Goal: Information Seeking & Learning: Find specific fact

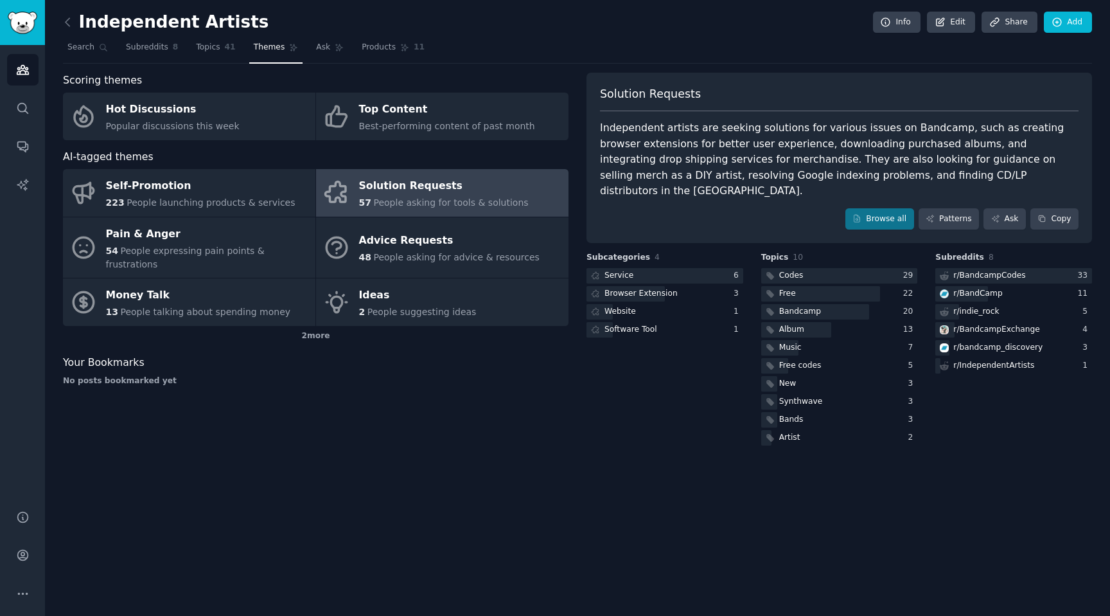
click at [499, 179] on div "Solution Requests" at bounding box center [444, 186] width 170 height 21
click at [796, 270] on div "Codes" at bounding box center [791, 276] width 24 height 12
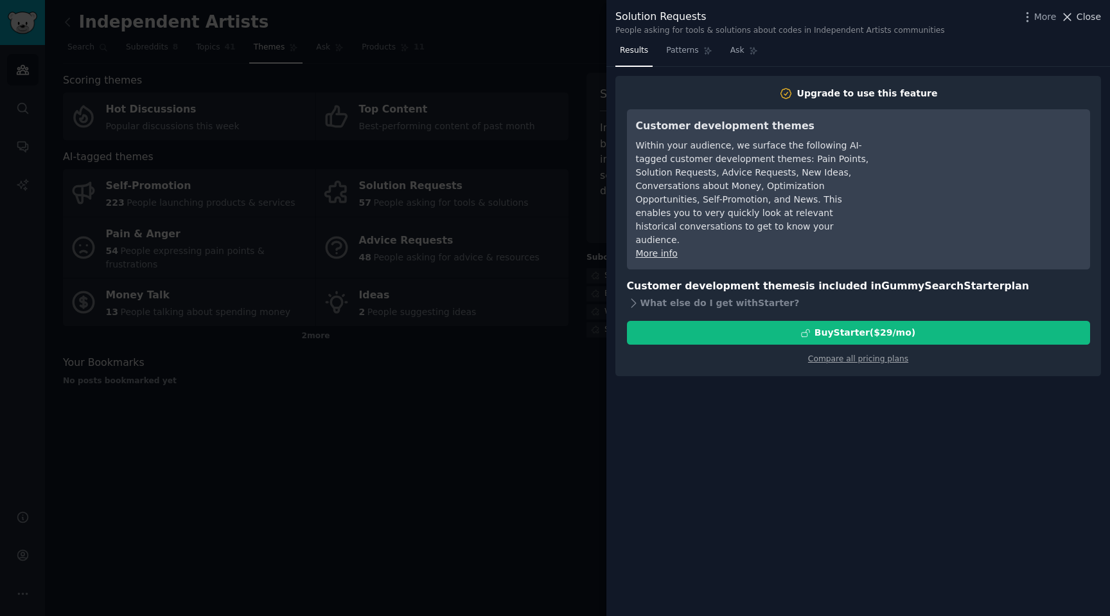
click at [1085, 16] on span "Close" at bounding box center [1089, 16] width 24 height 13
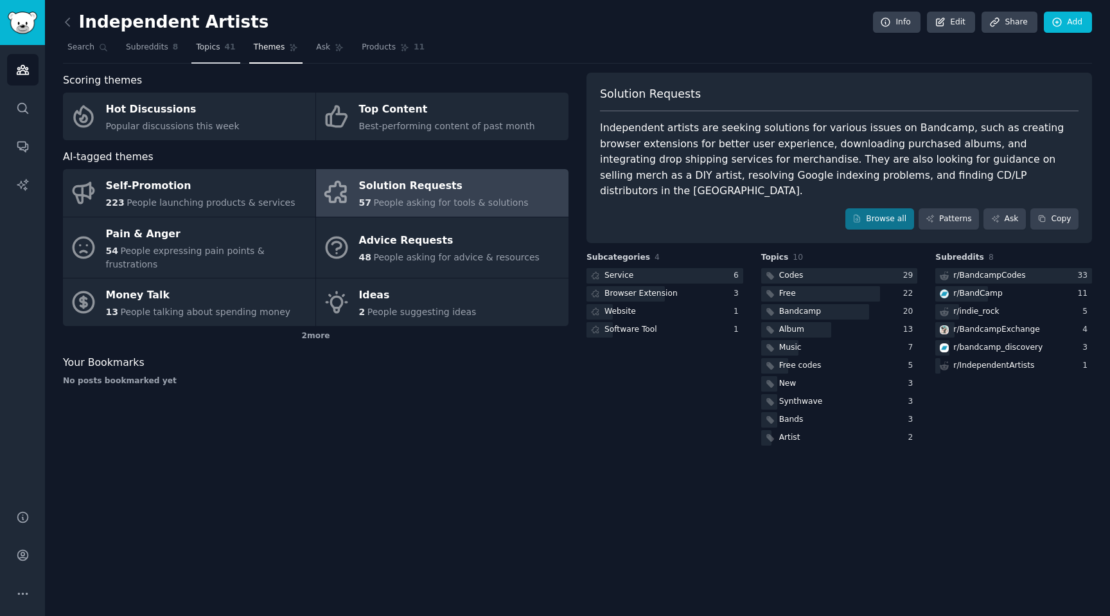
click at [217, 49] on span "Topics" at bounding box center [208, 48] width 24 height 12
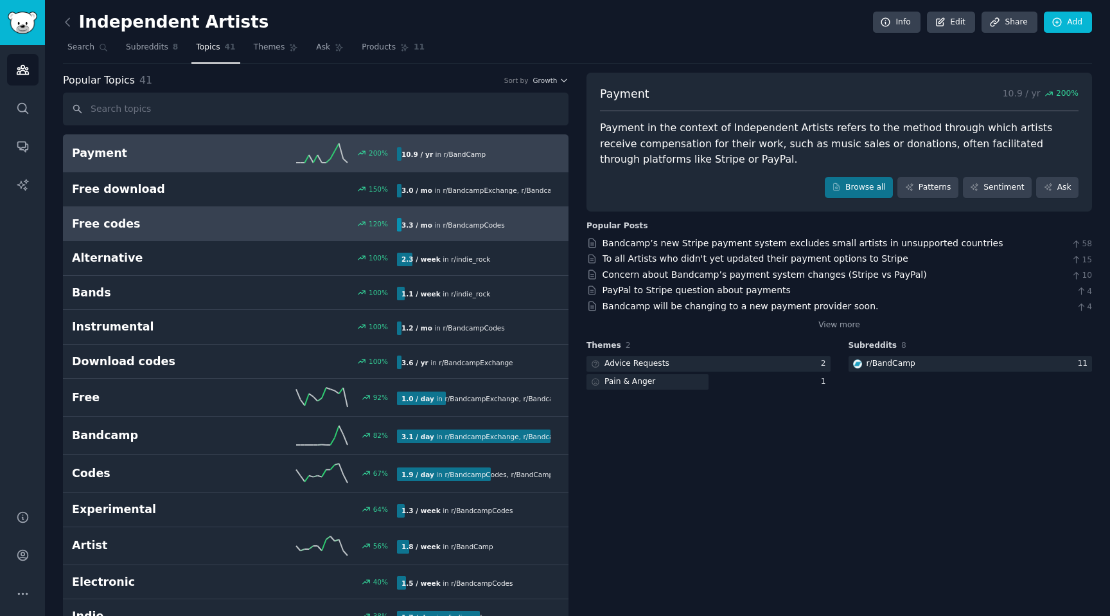
click at [121, 227] on h2 "Free codes" at bounding box center [153, 224] width 163 height 16
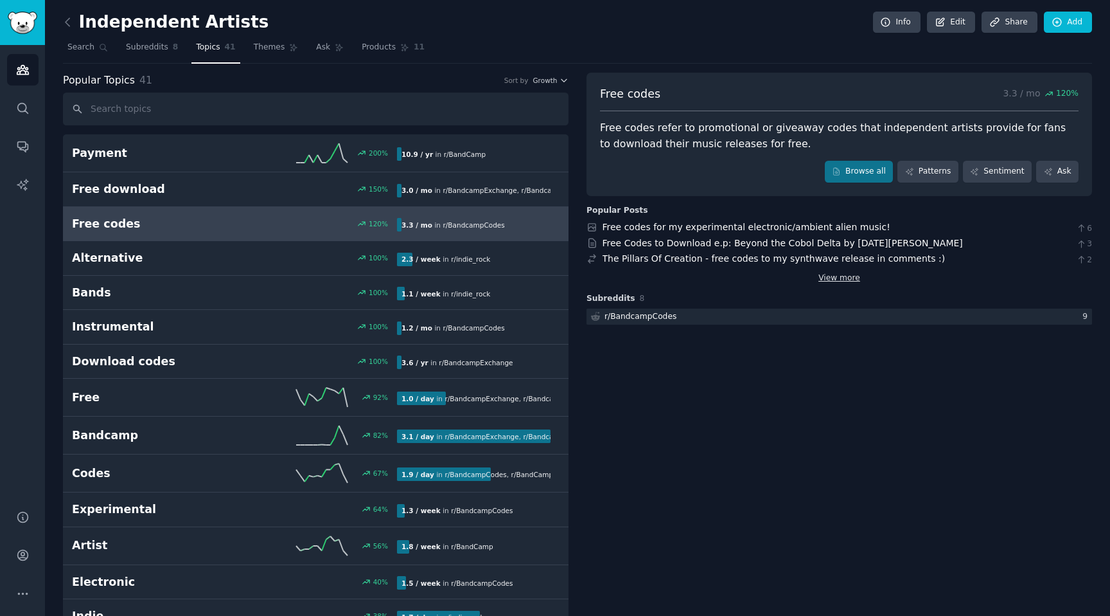
click at [824, 276] on link "View more" at bounding box center [840, 278] width 42 height 12
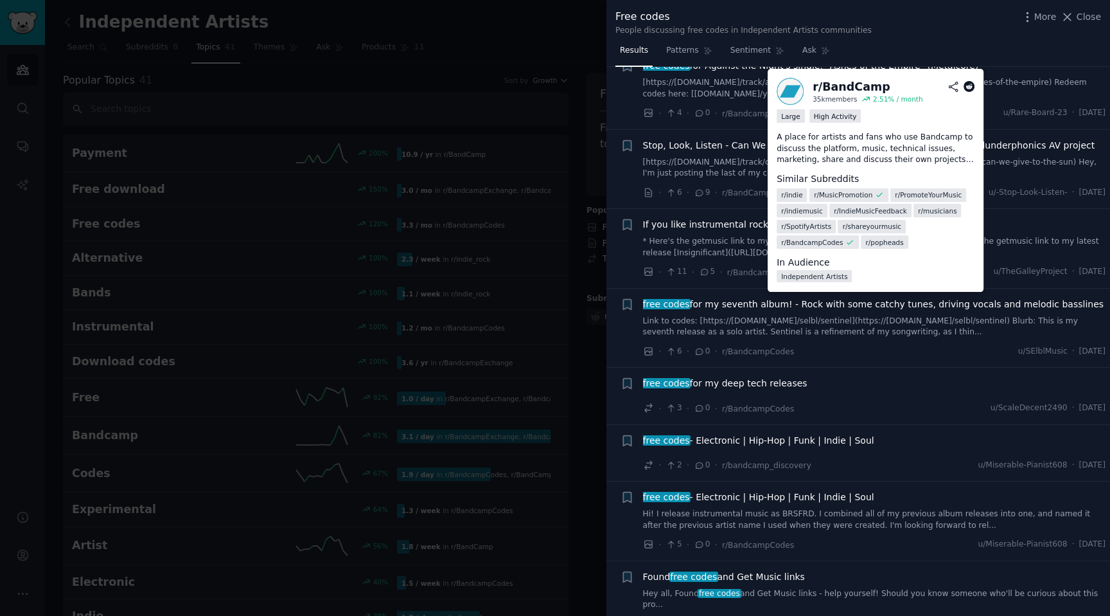
scroll to position [222, 0]
